Goal: Task Accomplishment & Management: Use online tool/utility

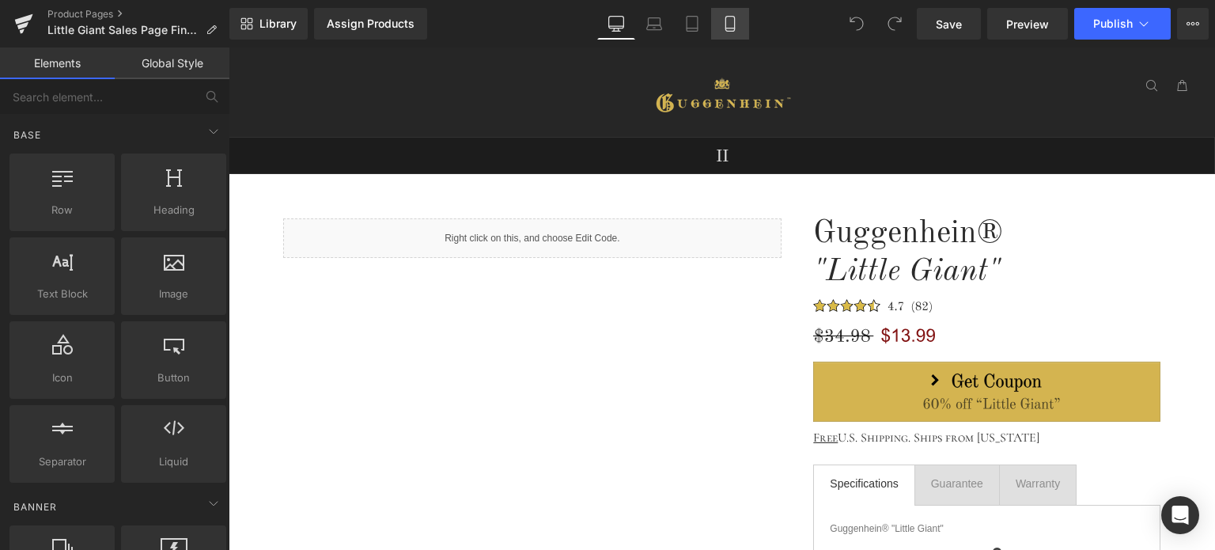
click at [730, 26] on icon at bounding box center [730, 24] width 16 height 16
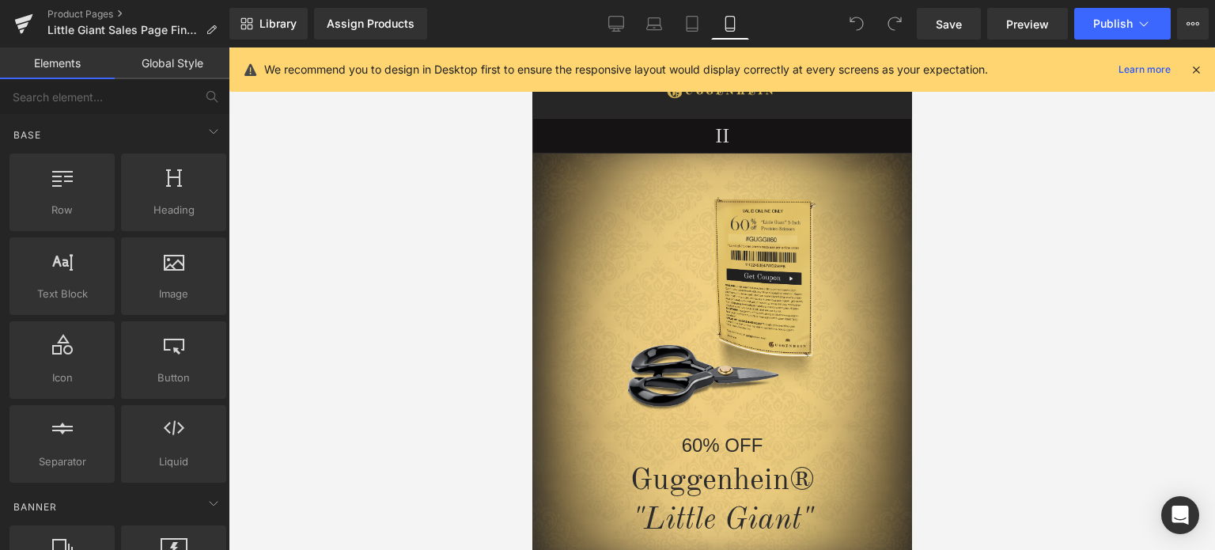
click at [1199, 69] on icon at bounding box center [1196, 70] width 14 height 14
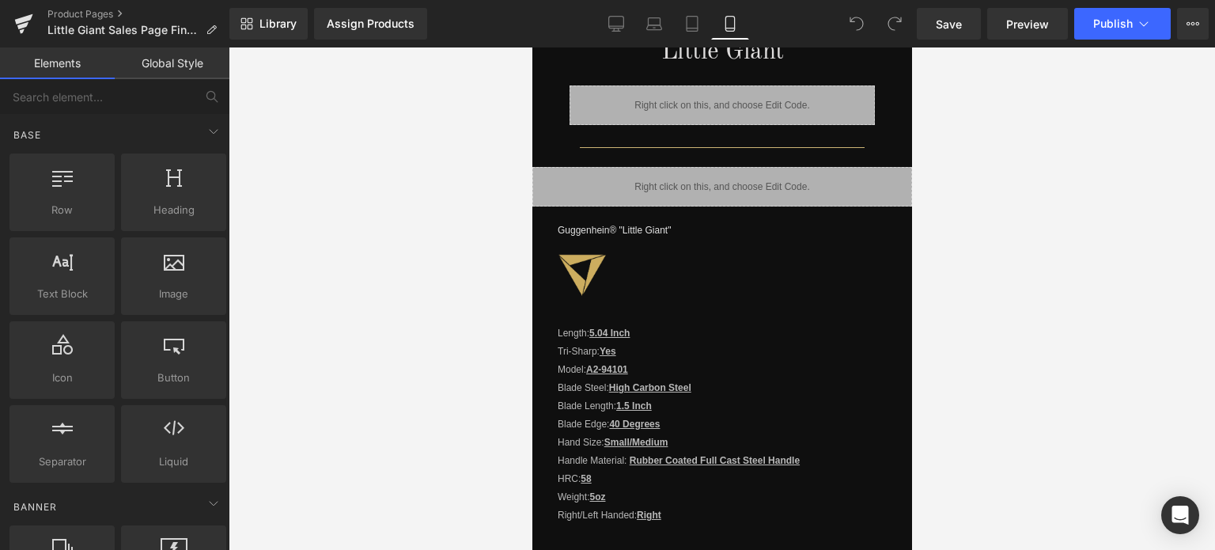
scroll to position [1453, 0]
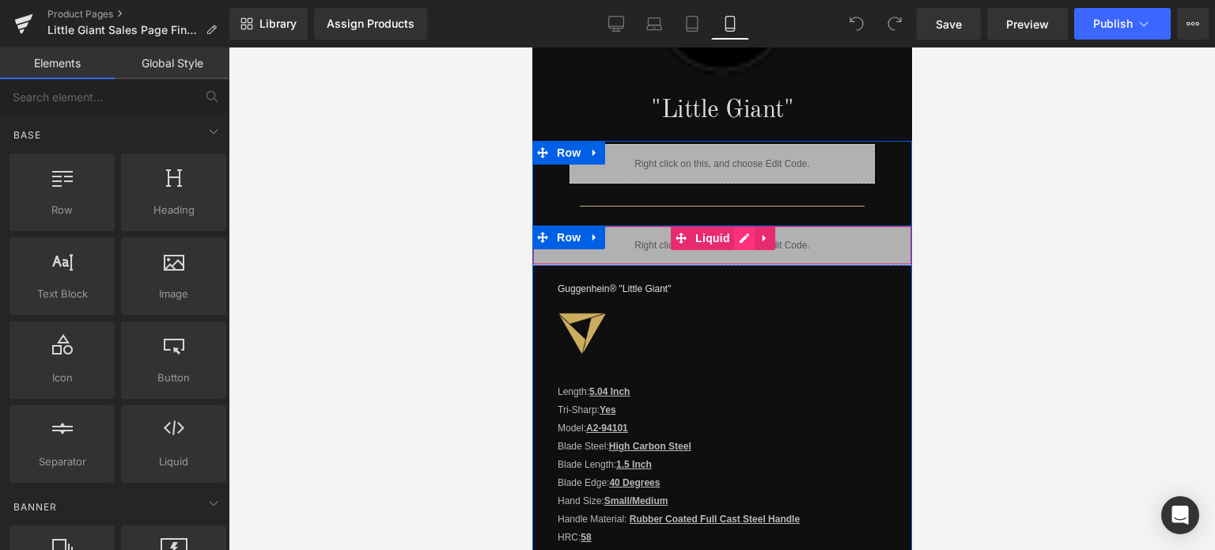
click at [733, 229] on div "Liquid" at bounding box center [722, 245] width 380 height 40
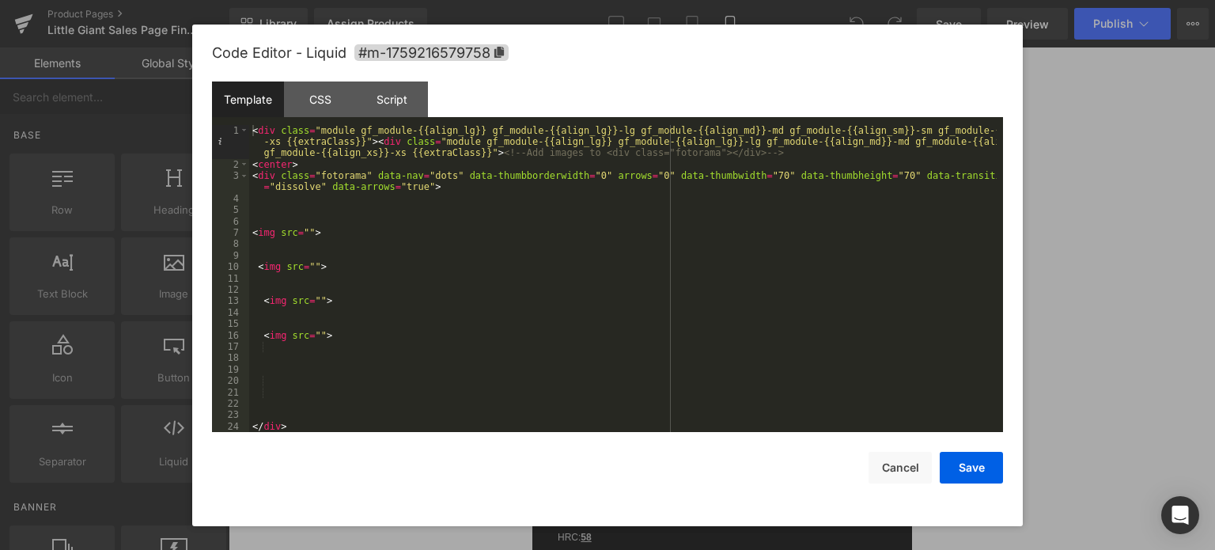
click at [305, 232] on div "< div class = "module gf_module-{{align_lg}} gf_module-{{align_lg}}-lg gf_modul…" at bounding box center [623, 301] width 748 height 353
click at [310, 267] on div "< div class = "module gf_module-{{align_lg}} gf_module-{{align_lg}}-lg gf_modul…" at bounding box center [623, 301] width 748 height 353
click at [313, 300] on div "< div class = "module gf_module-{{align_lg}} gf_module-{{align_lg}}-lg gf_modul…" at bounding box center [623, 301] width 748 height 353
click at [315, 334] on div "< div class = "module gf_module-{{align_lg}} gf_module-{{align_lg}}-lg gf_modul…" at bounding box center [623, 301] width 748 height 353
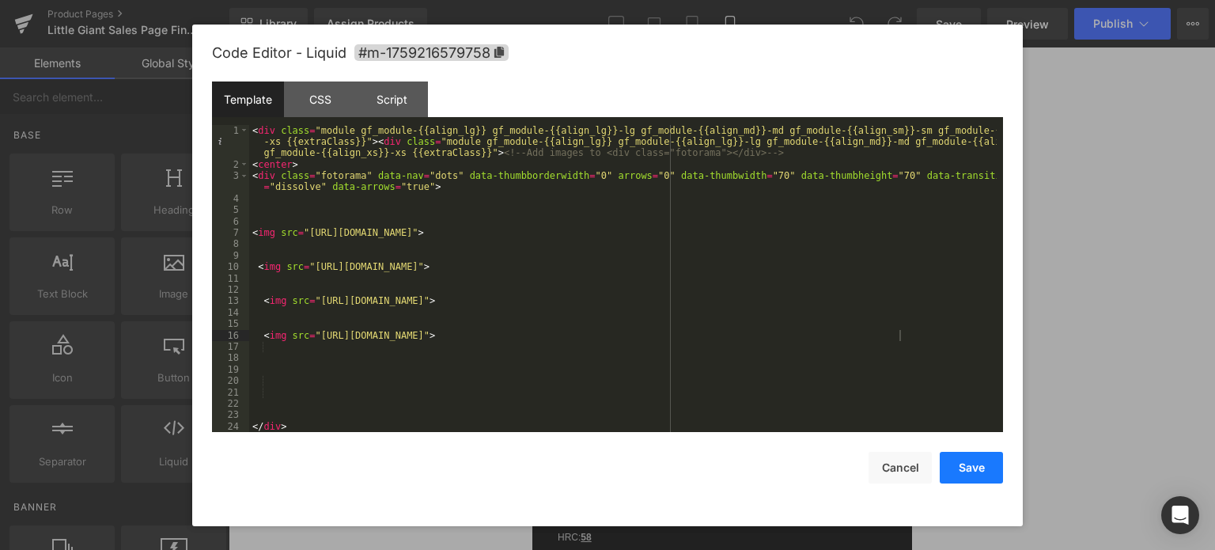
click at [967, 465] on button "Save" at bounding box center [971, 468] width 63 height 32
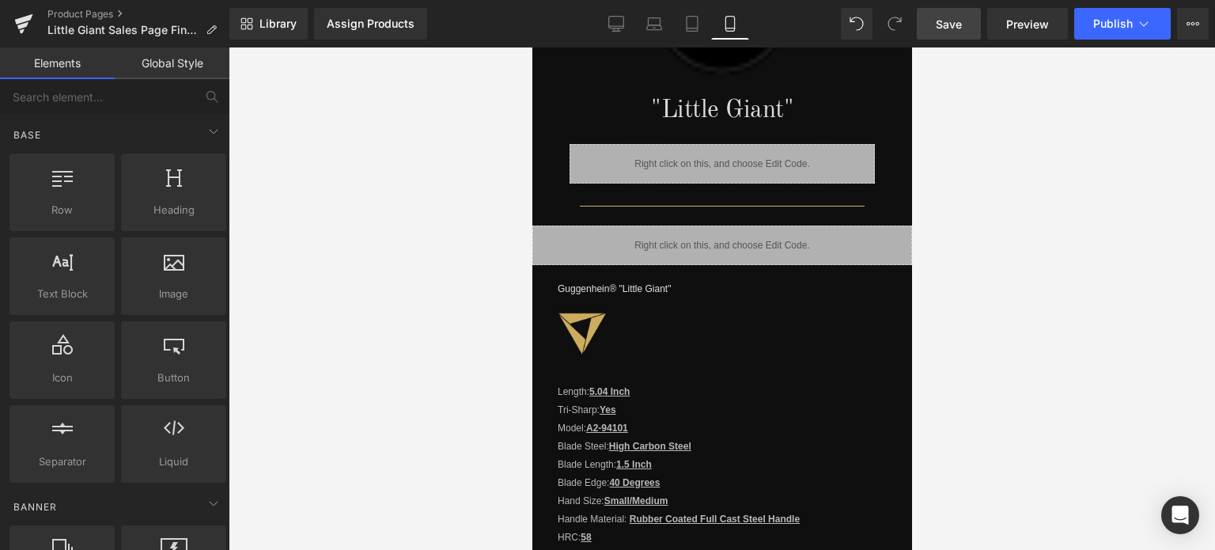
click at [957, 21] on span "Save" at bounding box center [949, 24] width 26 height 17
click at [1031, 20] on span "Preview" at bounding box center [1027, 24] width 43 height 17
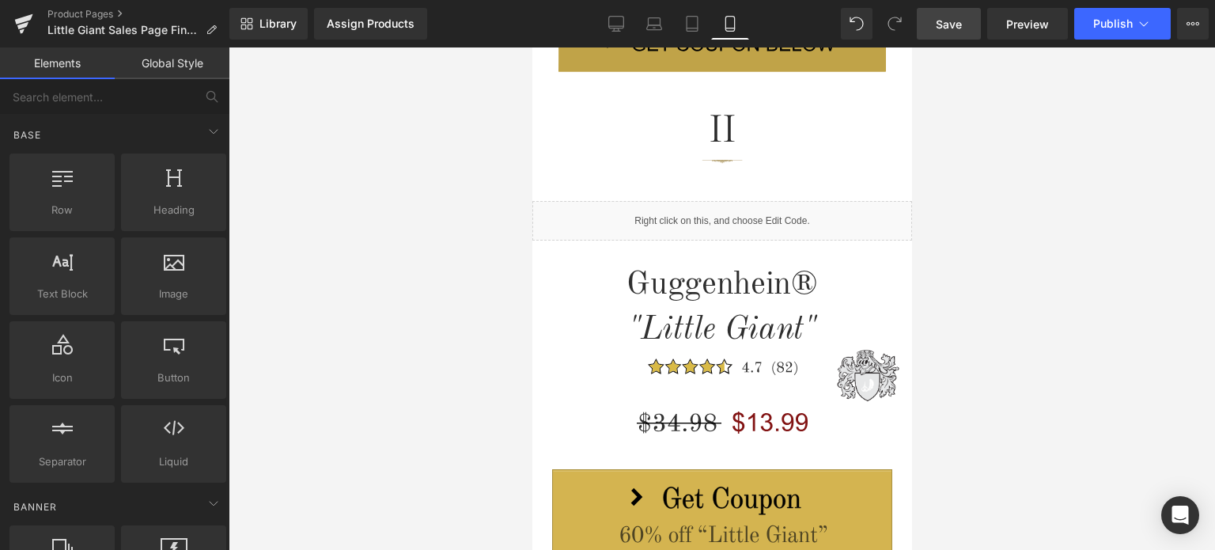
scroll to position [424, 0]
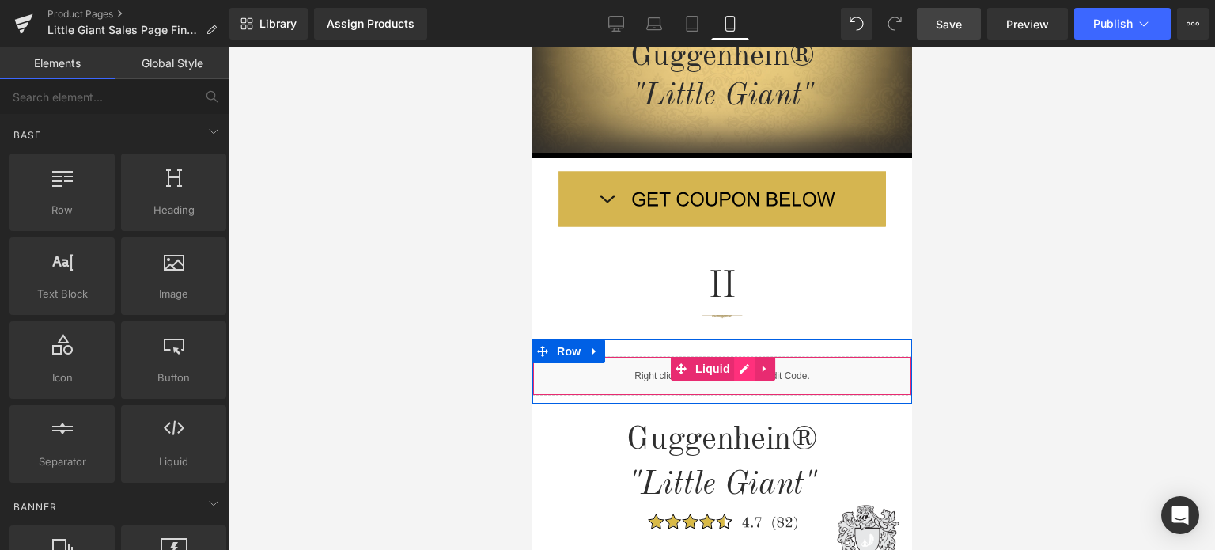
click at [732, 373] on div "Liquid" at bounding box center [722, 376] width 380 height 40
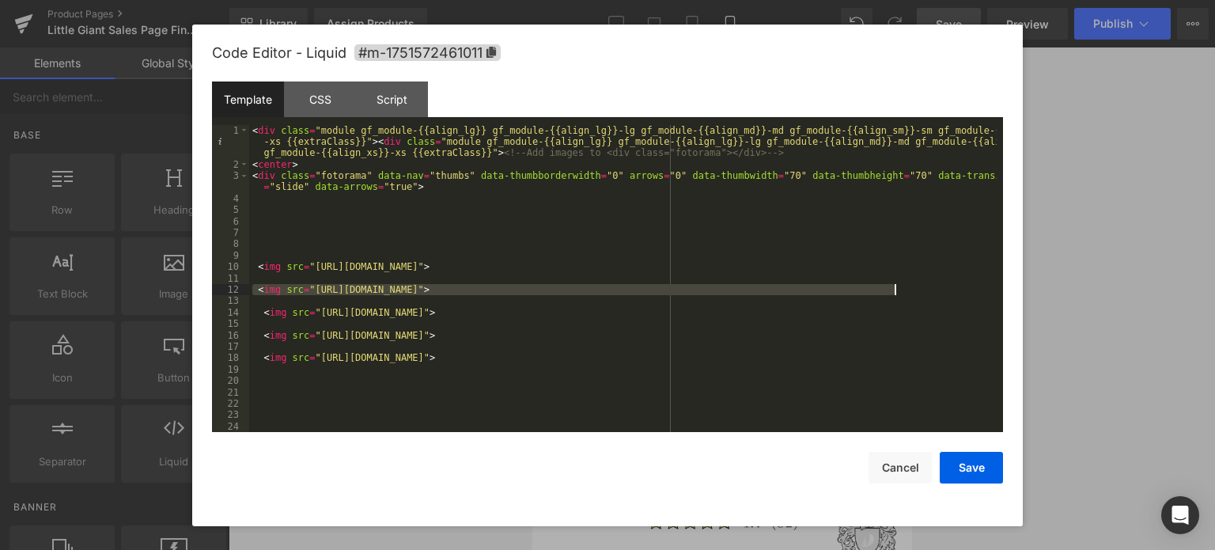
drag, startPoint x: 252, startPoint y: 289, endPoint x: 917, endPoint y: 291, distance: 664.6
click at [917, 291] on div "< div class = "module gf_module-{{align_lg}} gf_module-{{align_lg}}-lg gf_modul…" at bounding box center [623, 301] width 748 height 353
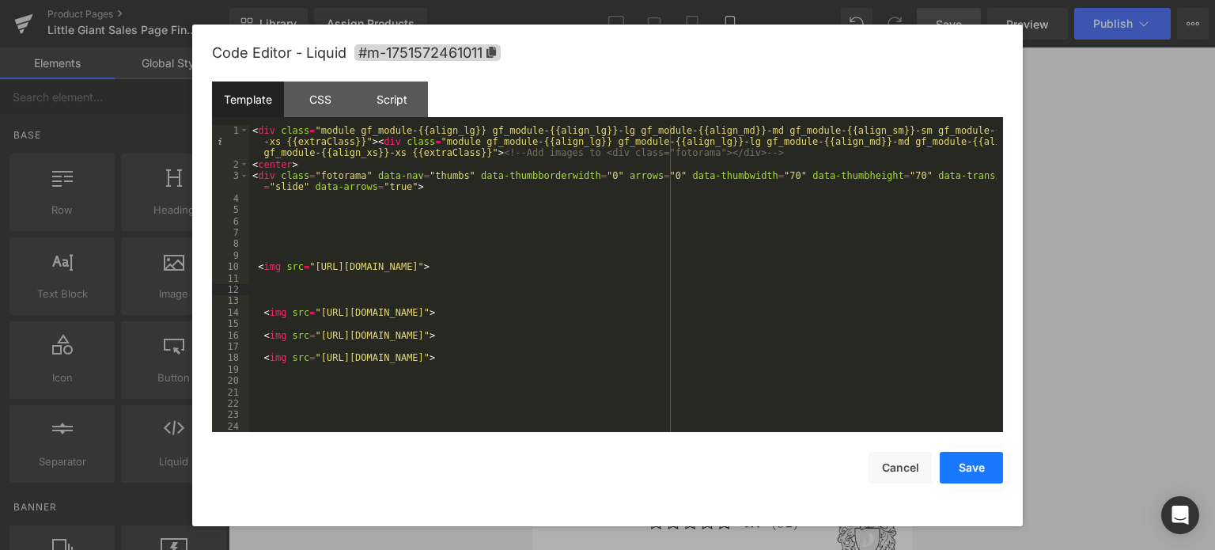
click at [969, 470] on button "Save" at bounding box center [971, 468] width 63 height 32
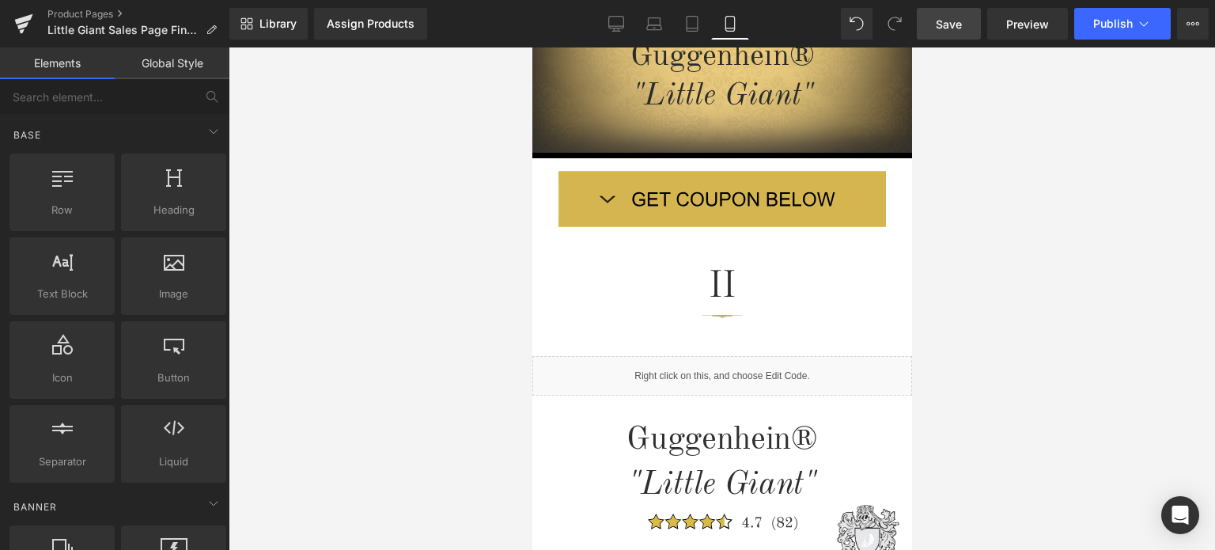
click at [945, 25] on span "Save" at bounding box center [949, 24] width 26 height 17
click at [964, 25] on link "Save" at bounding box center [949, 24] width 64 height 32
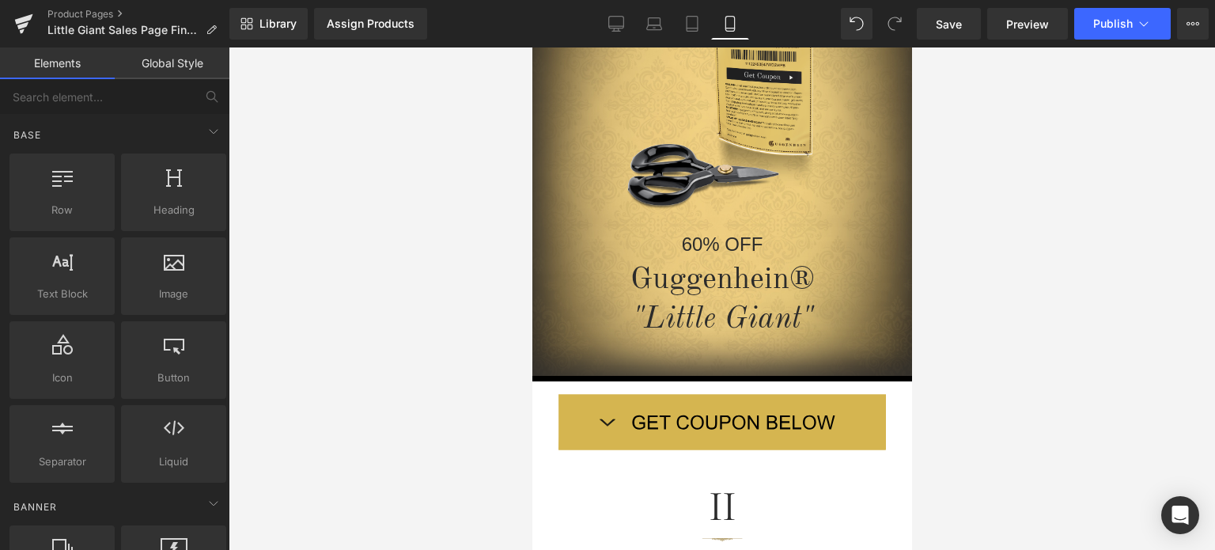
scroll to position [165, 0]
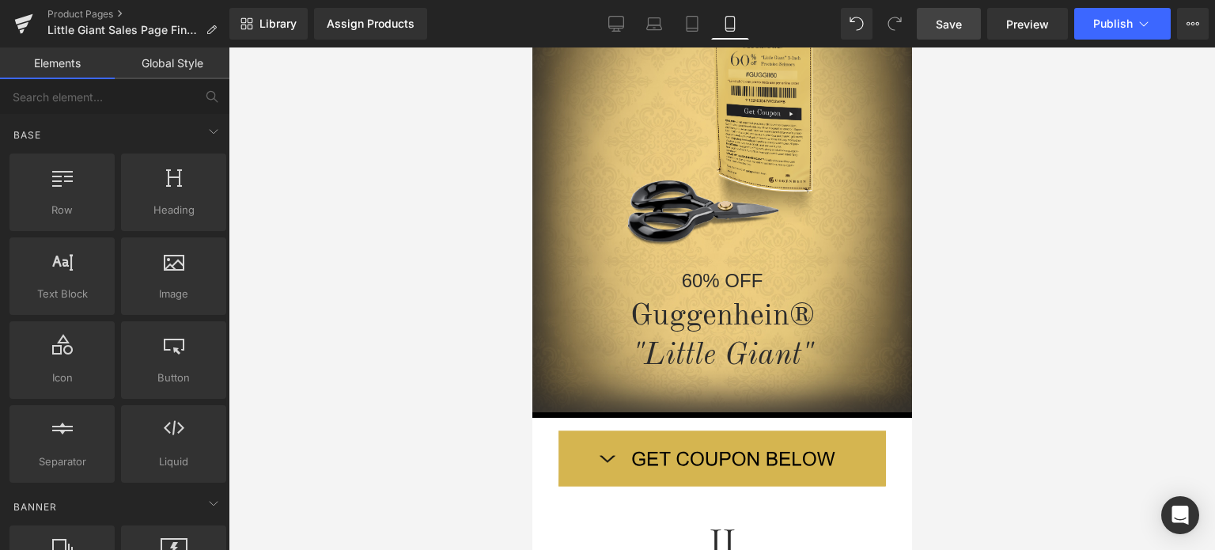
click at [950, 30] on span "Save" at bounding box center [949, 24] width 26 height 17
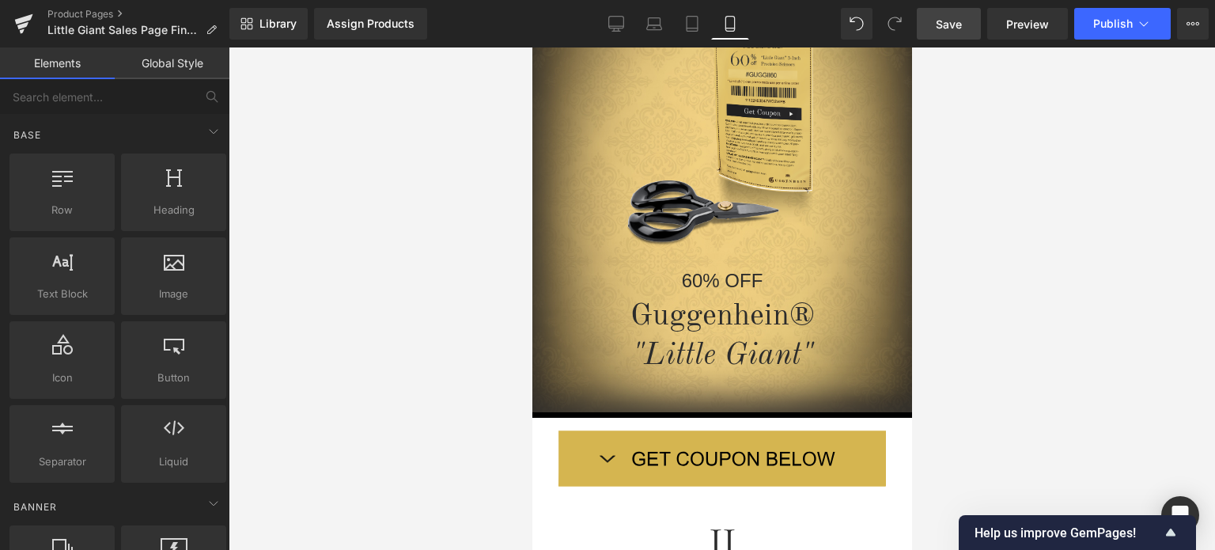
click at [957, 25] on span "Save" at bounding box center [949, 24] width 26 height 17
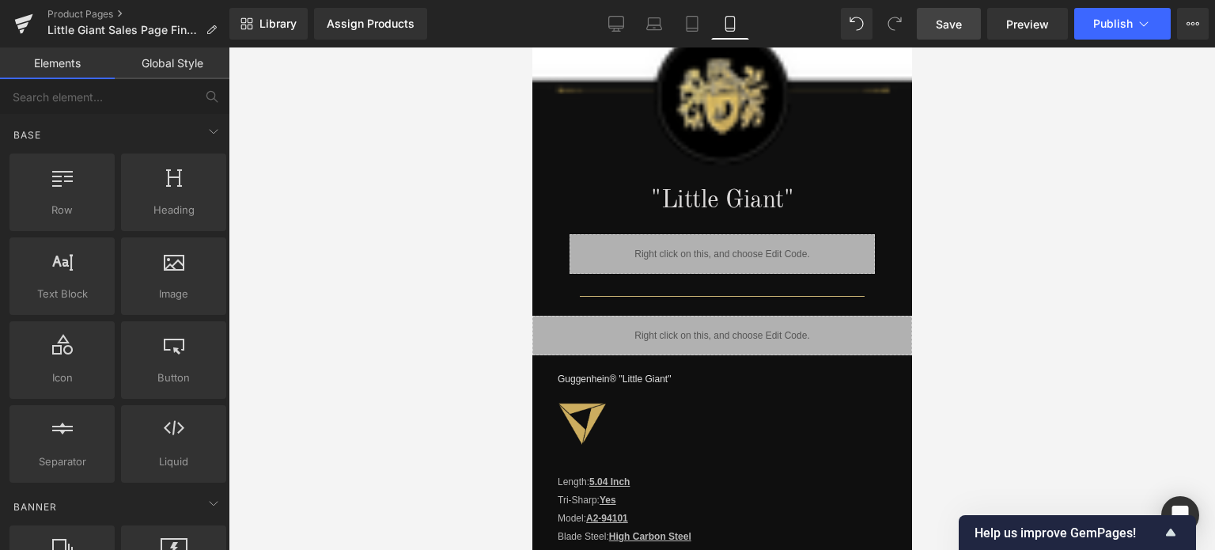
scroll to position [1271, 0]
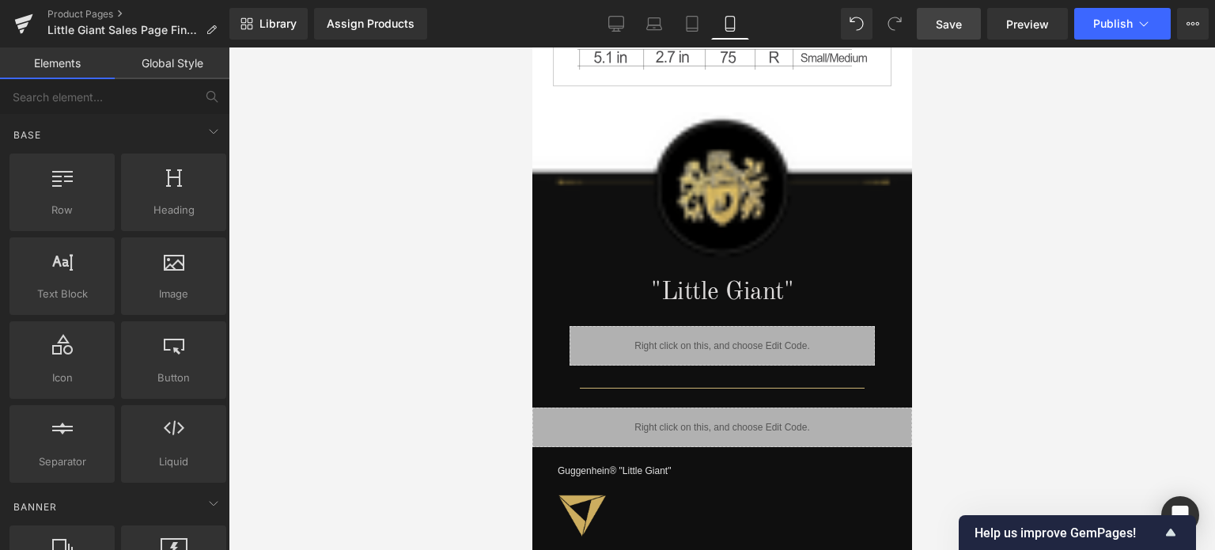
drag, startPoint x: 908, startPoint y: 110, endPoint x: 1446, endPoint y: 274, distance: 563.2
click at [953, 26] on span "Save" at bounding box center [949, 24] width 26 height 17
